Goal: Check status: Check status

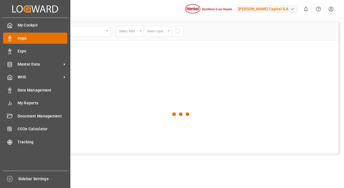
click at [34, 37] on span "Impo" at bounding box center [43, 38] width 50 height 6
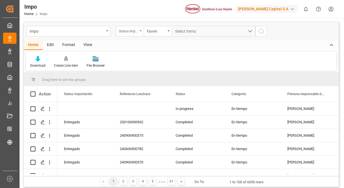
click at [140, 33] on div "Status Importación" at bounding box center [130, 31] width 28 height 11
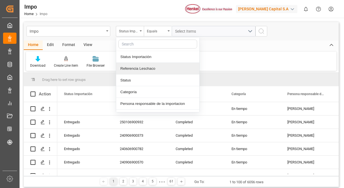
click at [140, 68] on div "Referencia Leschaco" at bounding box center [157, 69] width 83 height 12
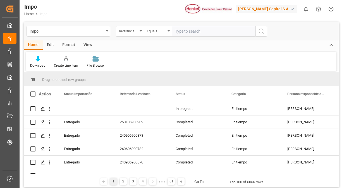
click at [179, 32] on input "text" at bounding box center [214, 31] width 84 height 11
type input "250906900476"
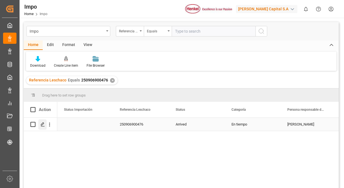
click at [42, 127] on line "Press SPACE to select this row." at bounding box center [42, 127] width 3 height 0
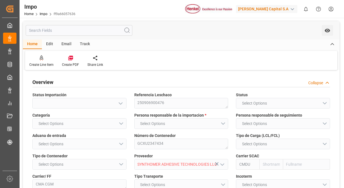
type input "CMACGM"
type input "CMA CGM Group"
type input "2"
type input "25"
type input "10"
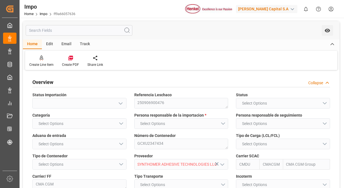
type input "[DATE]"
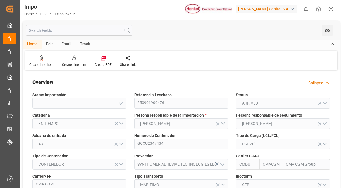
click at [87, 45] on div "Track" at bounding box center [85, 45] width 18 height 10
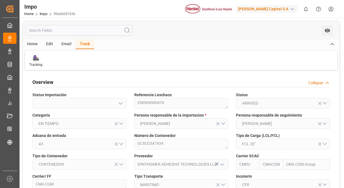
click at [35, 60] on icon at bounding box center [36, 59] width 6 height 4
